Goal: Find specific page/section: Find specific page/section

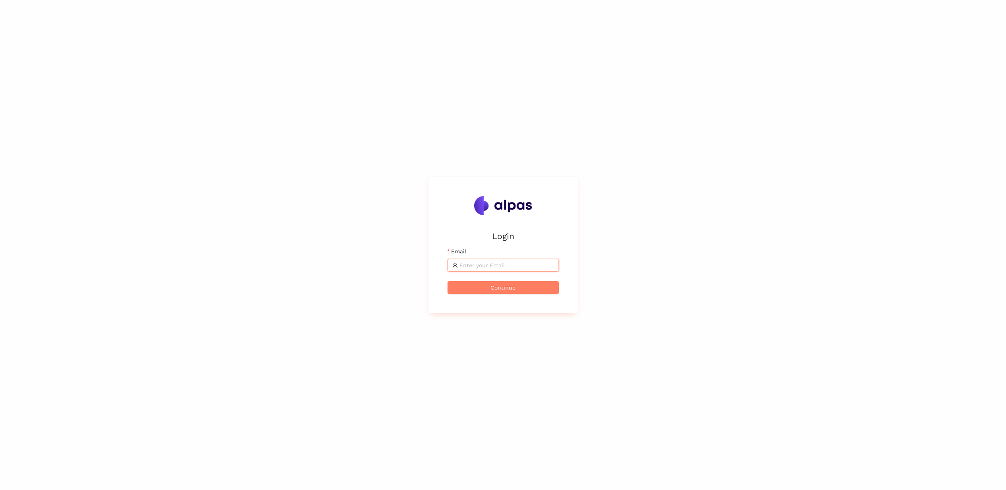
click at [480, 266] on input "Email" at bounding box center [506, 265] width 95 height 9
type input "[EMAIL_ADDRESS][PERSON_NAME][DOMAIN_NAME]"
click at [448, 281] on button "Continue" at bounding box center [503, 287] width 111 height 13
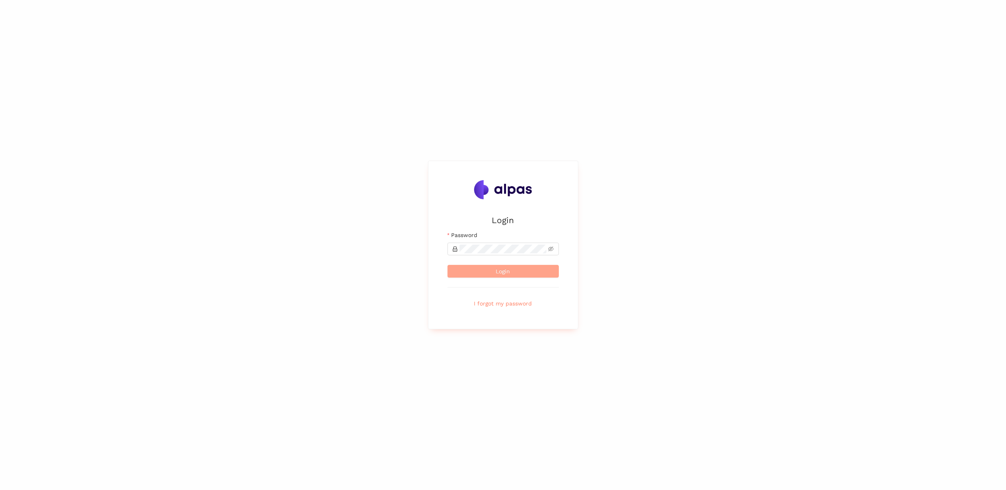
click at [516, 268] on button "Login" at bounding box center [503, 271] width 111 height 13
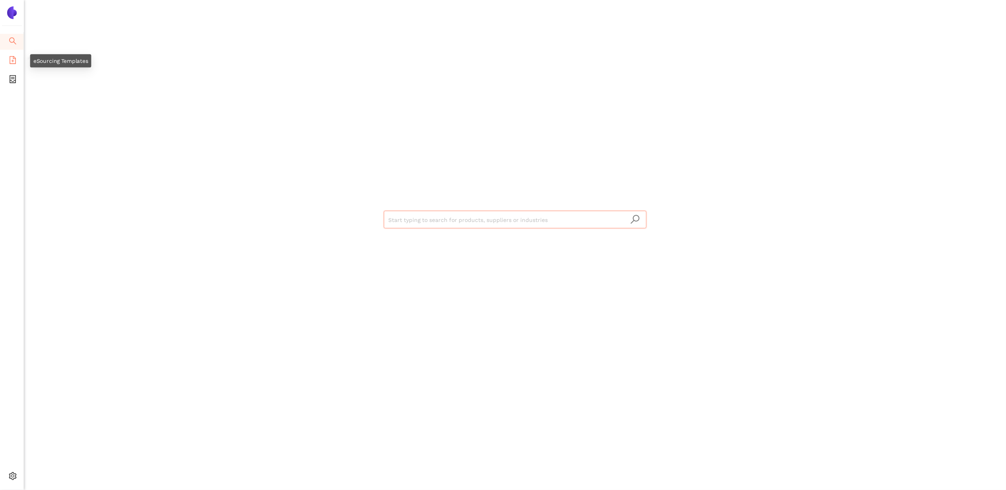
click at [11, 62] on icon "file-add" at bounding box center [13, 60] width 8 height 8
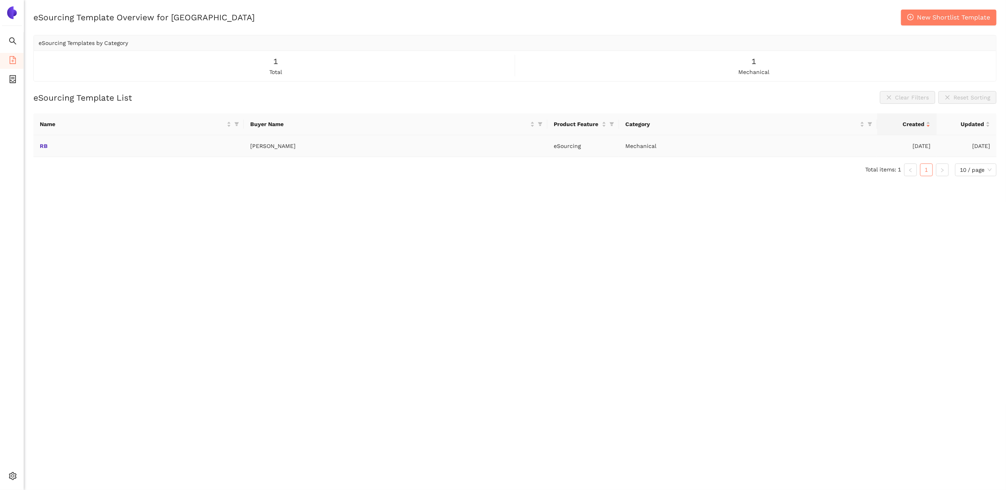
click at [50, 144] on td "RB" at bounding box center [138, 146] width 210 height 22
click at [0, 0] on link "RB" at bounding box center [0, 0] width 0 height 0
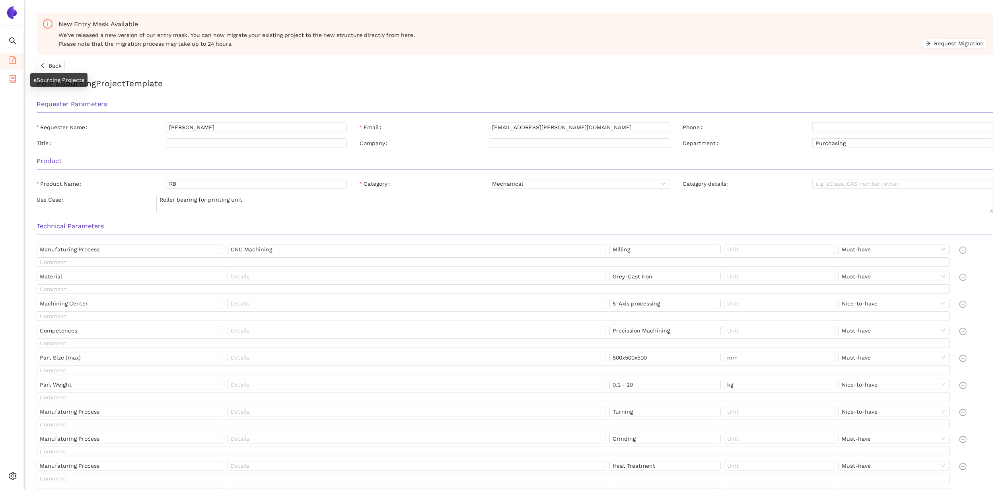
click at [18, 77] on li "eSourcing Projects" at bounding box center [11, 80] width 23 height 16
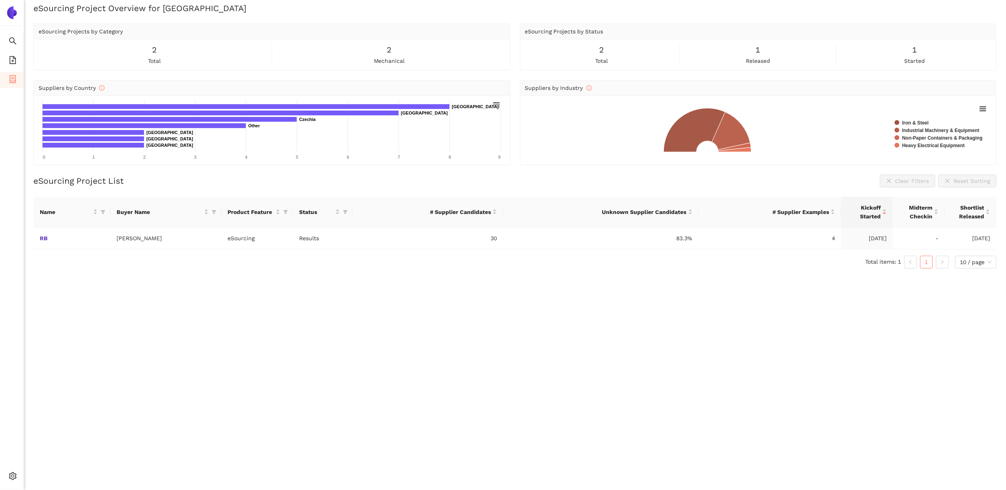
scroll to position [10, 0]
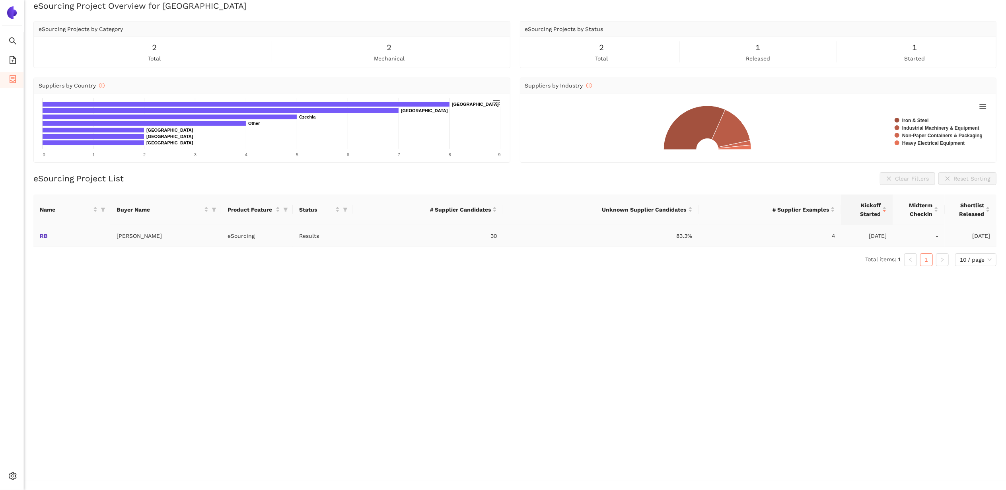
click at [39, 235] on td "RB" at bounding box center [71, 236] width 77 height 22
click at [0, 0] on link "RB" at bounding box center [0, 0] width 0 height 0
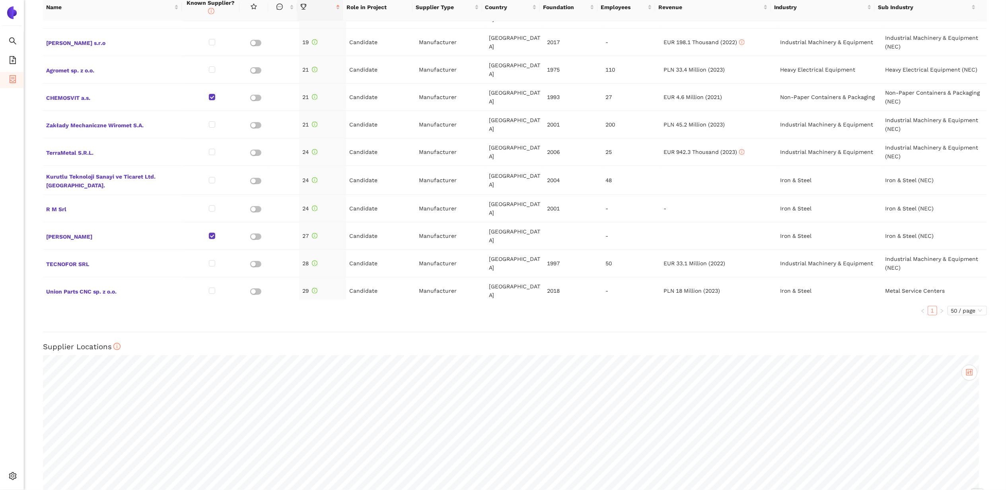
scroll to position [409, 0]
